Goal: Find specific page/section: Find specific page/section

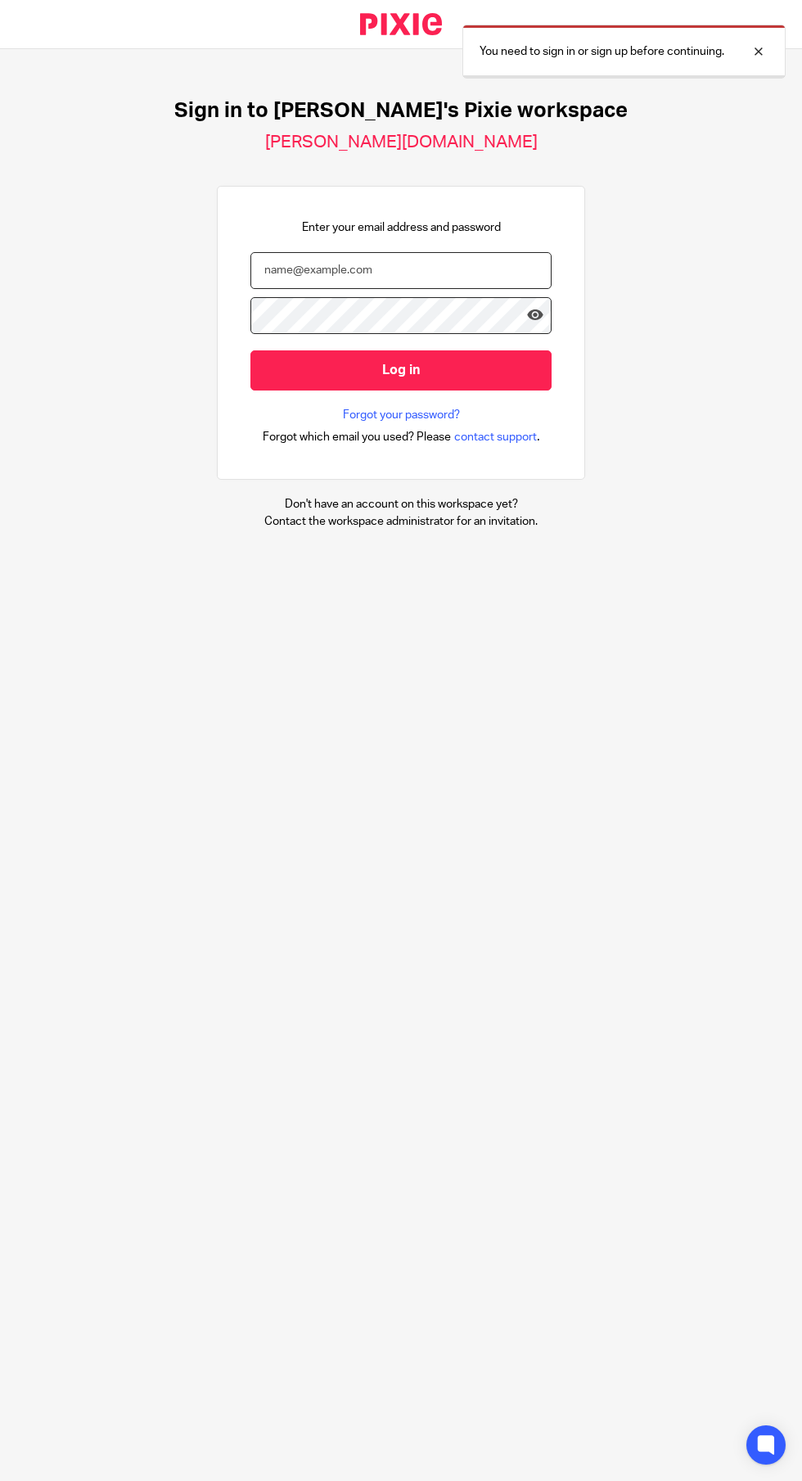
click at [447, 270] on input "email" at bounding box center [401, 270] width 301 height 37
type input "[PERSON_NAME][EMAIL_ADDRESS][PERSON_NAME][DOMAIN_NAME]"
click at [251, 350] on input "Log in" at bounding box center [401, 370] width 301 height 40
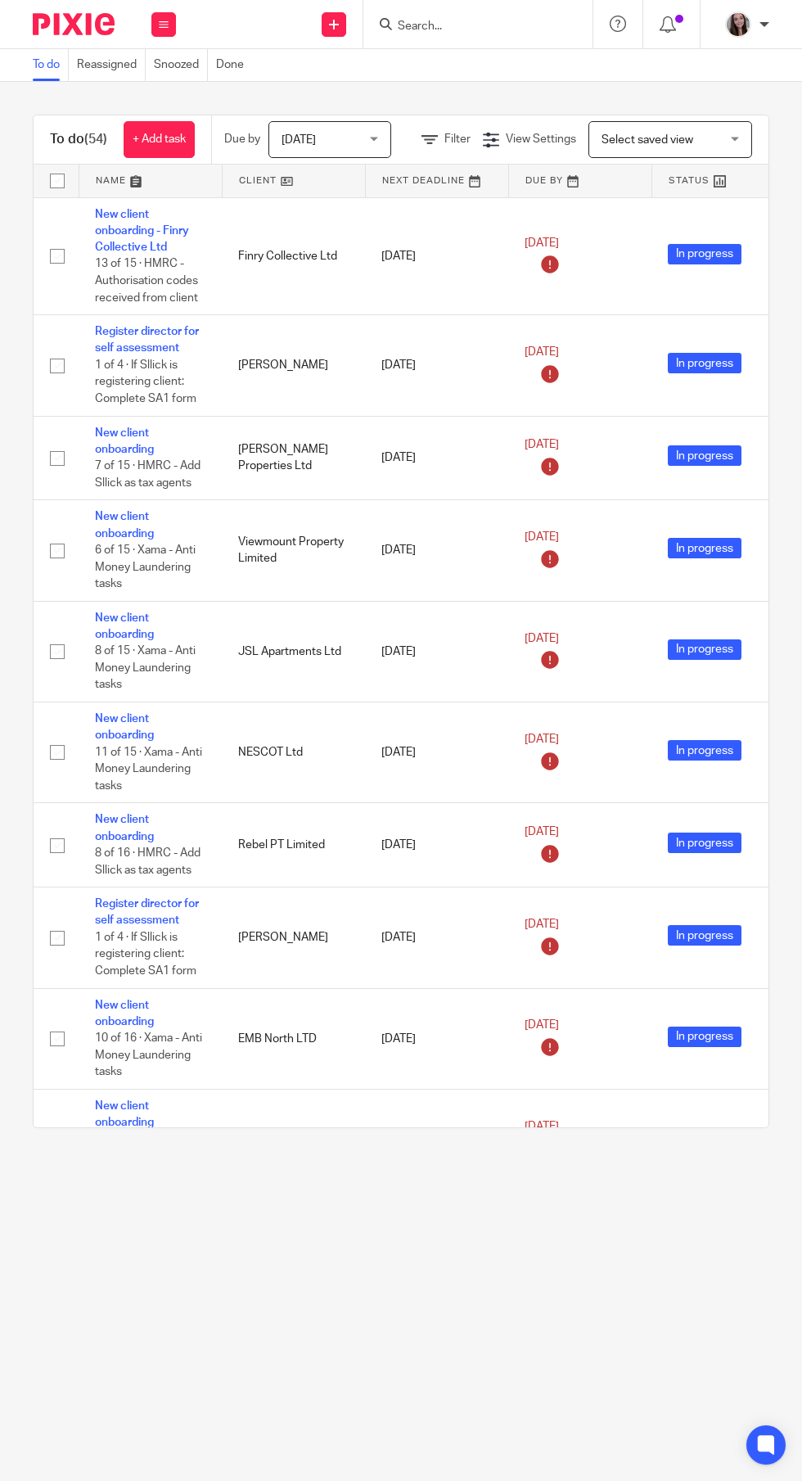
click at [528, 29] on input "Search" at bounding box center [469, 27] width 147 height 15
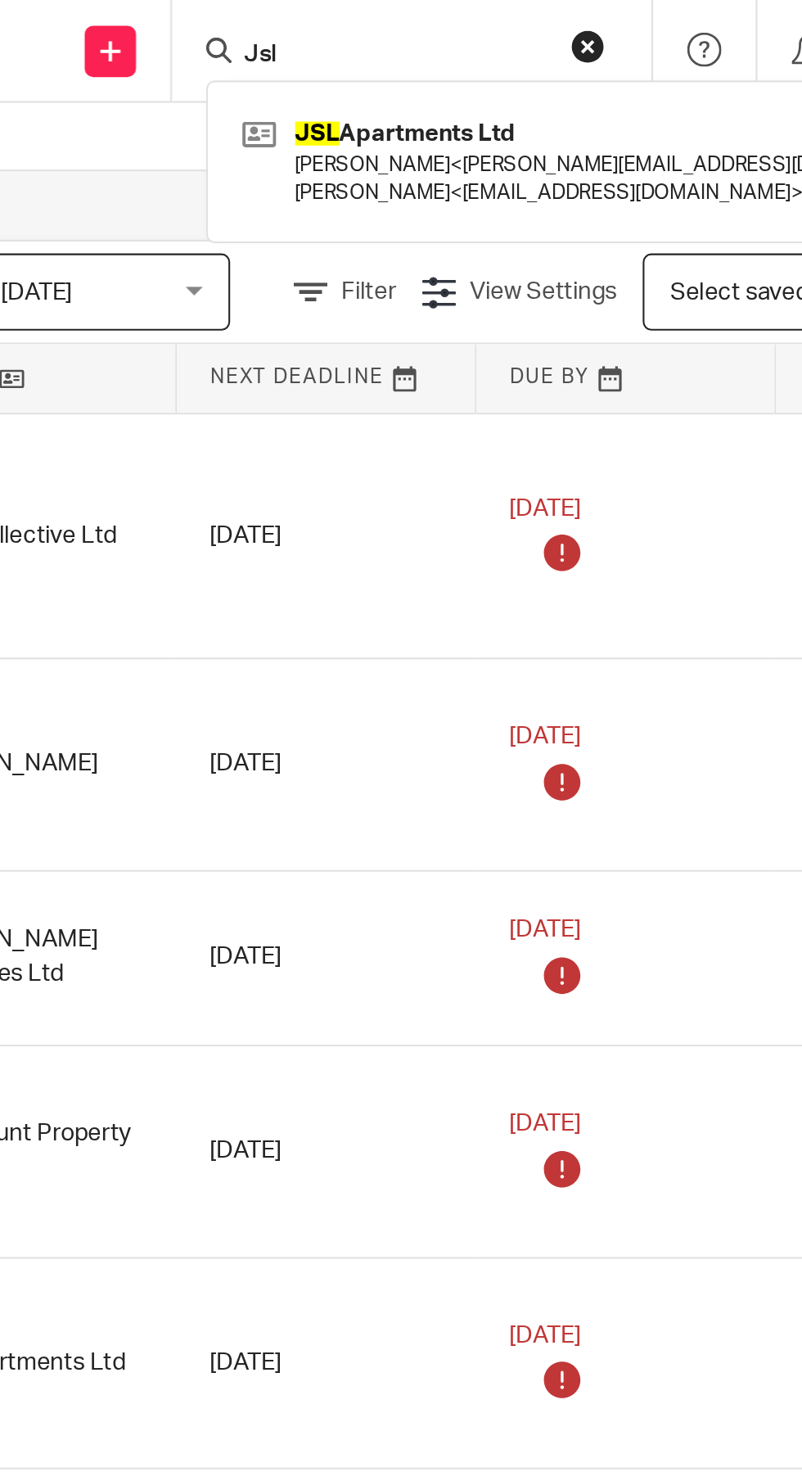
type input "Jsl"
click at [536, 82] on link at bounding box center [568, 77] width 351 height 51
